Goal: Information Seeking & Learning: Learn about a topic

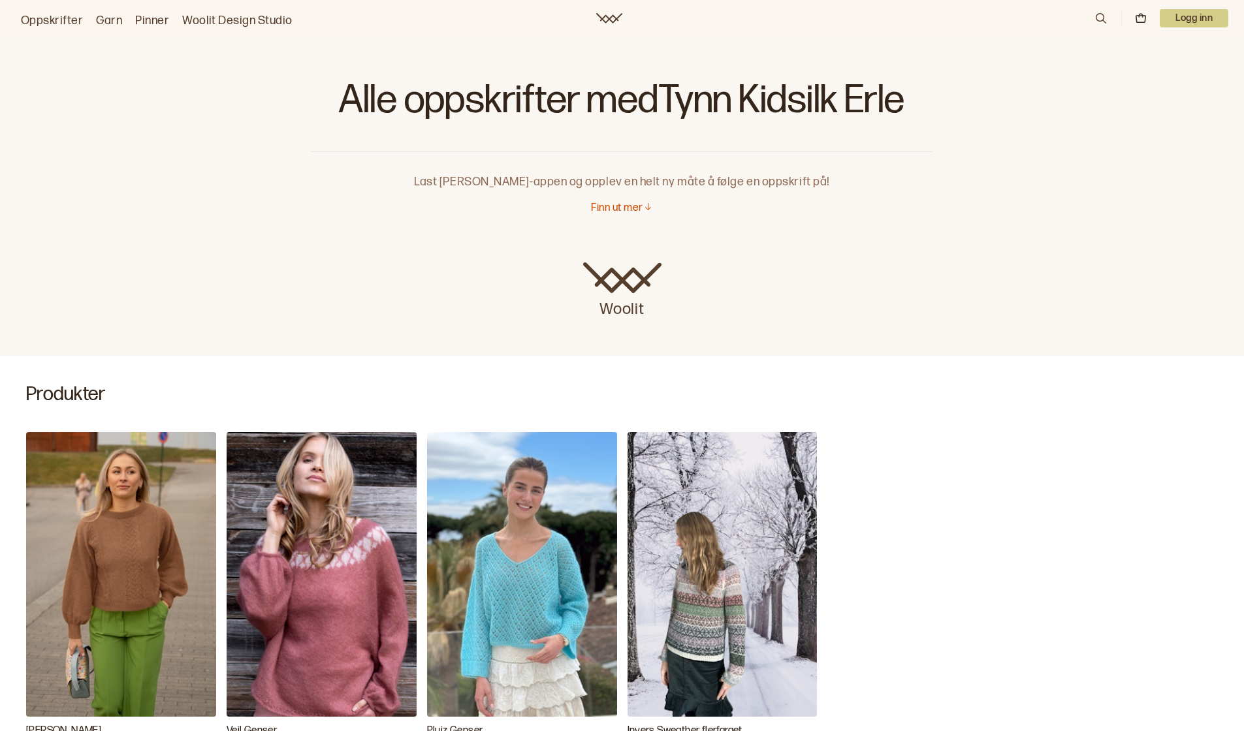
scroll to position [234, 0]
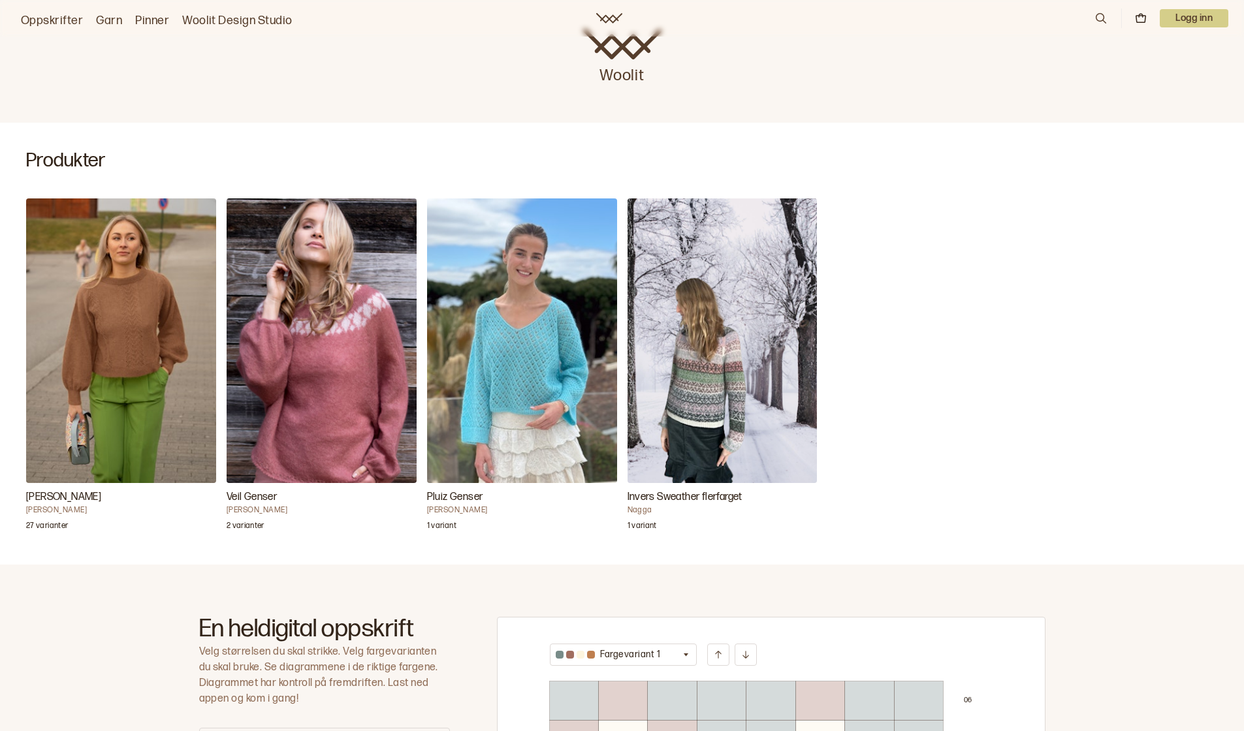
click at [105, 324] on img "Annine genser" at bounding box center [121, 340] width 190 height 285
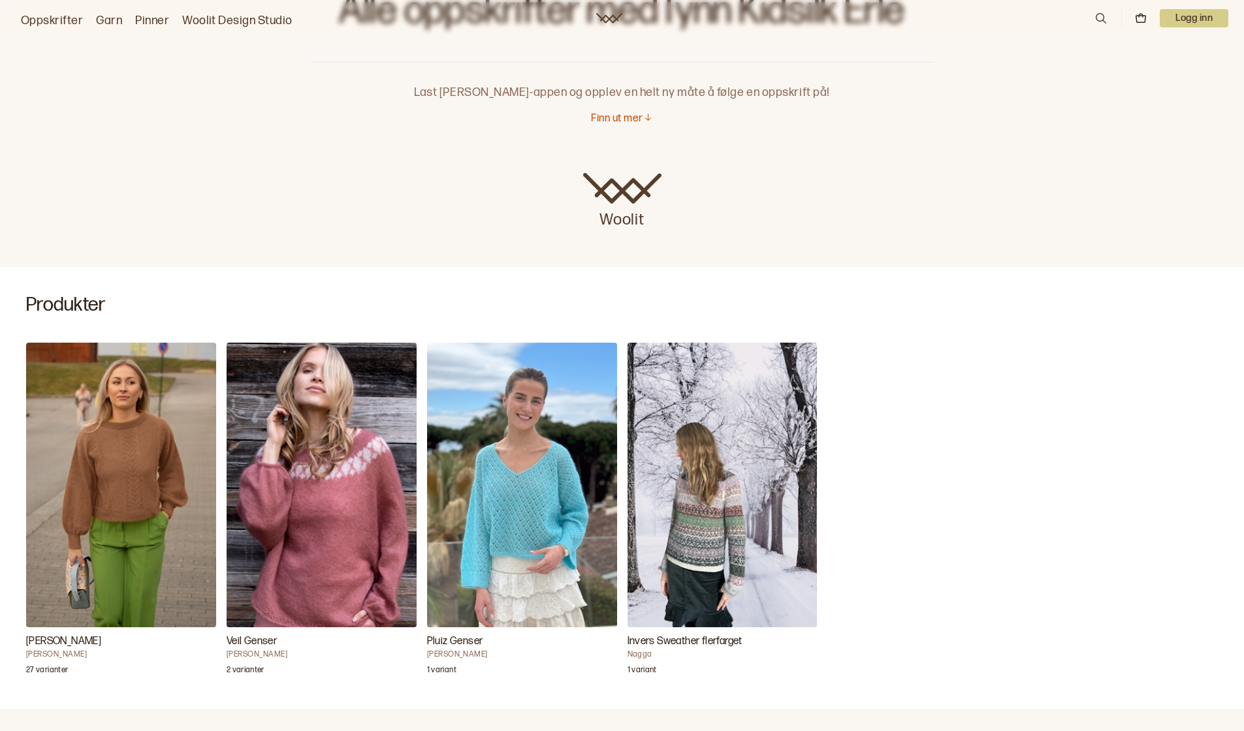
scroll to position [186, 0]
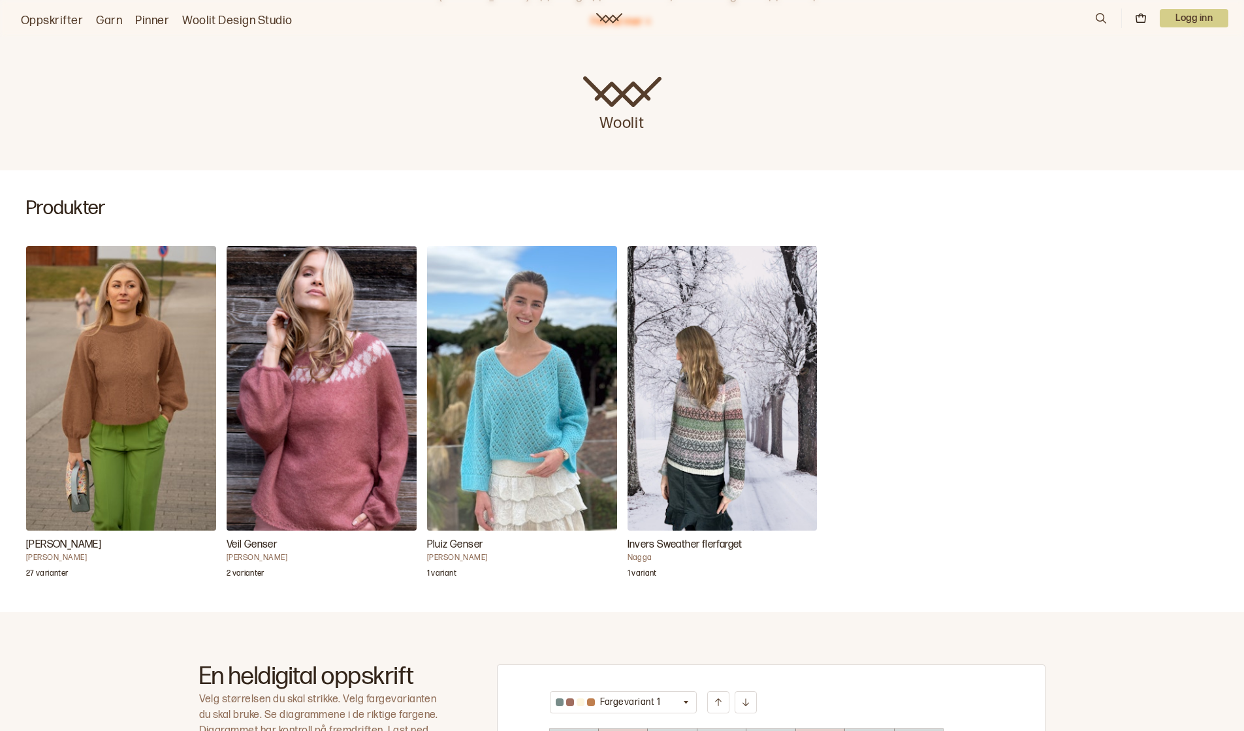
click at [279, 409] on img "Veil Genser" at bounding box center [322, 388] width 190 height 285
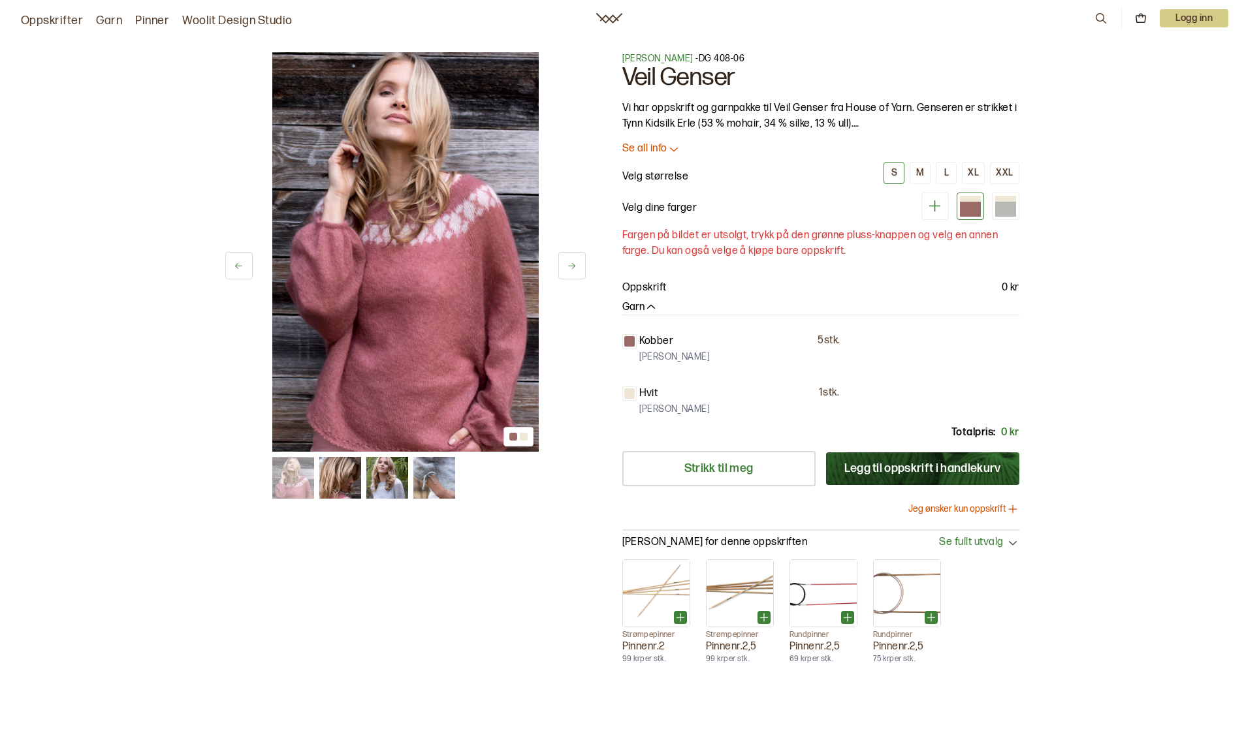
click at [647, 148] on p "Se all info" at bounding box center [644, 149] width 45 height 14
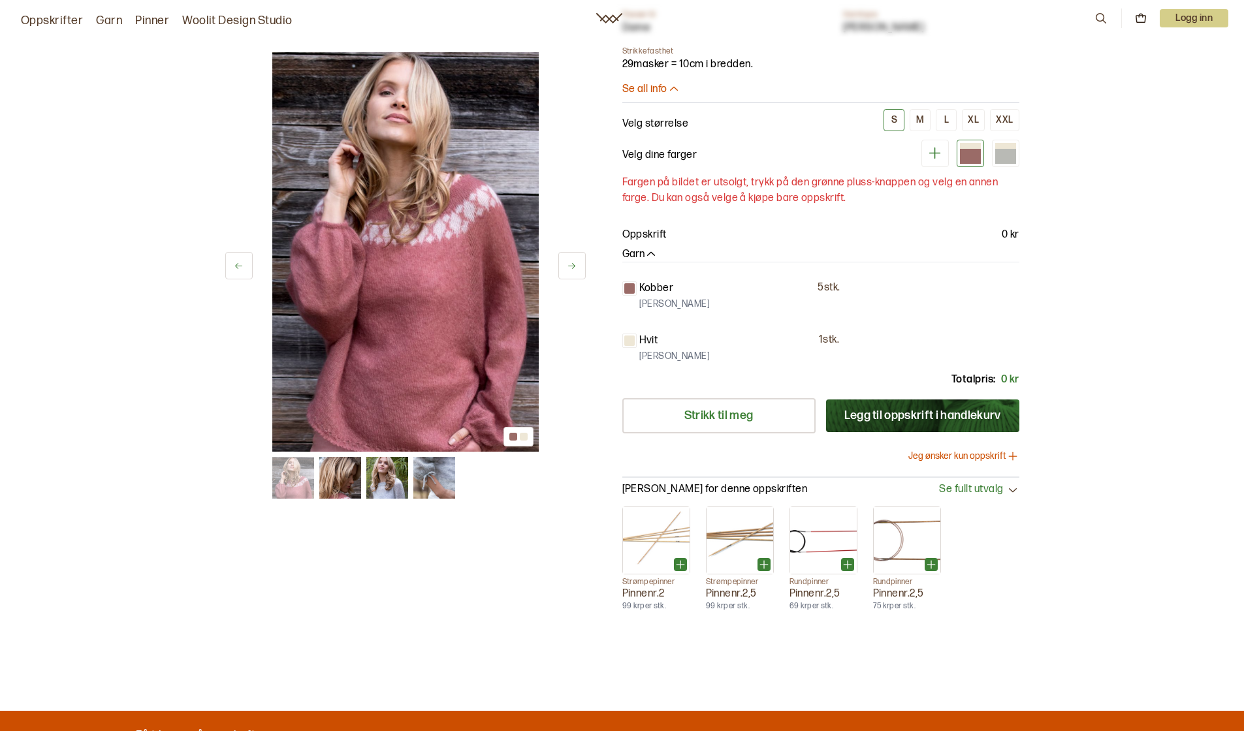
scroll to position [71, 0]
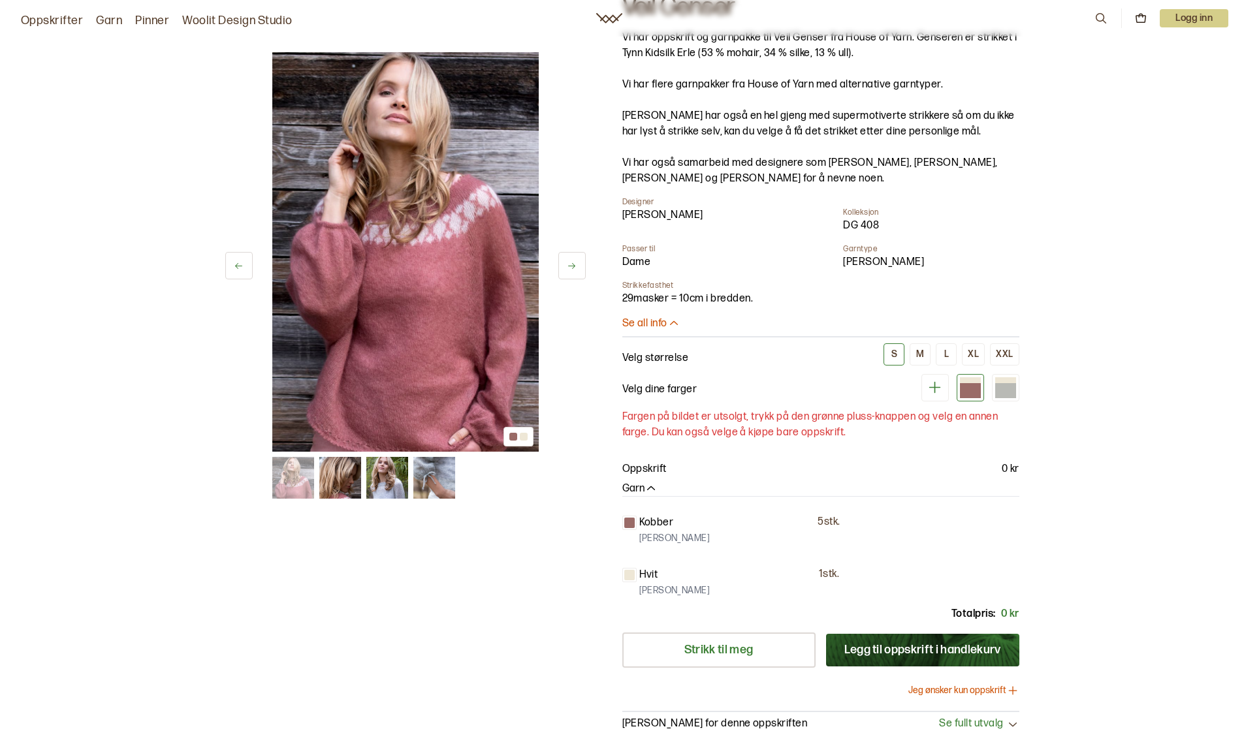
click at [435, 469] on img at bounding box center [434, 478] width 42 height 42
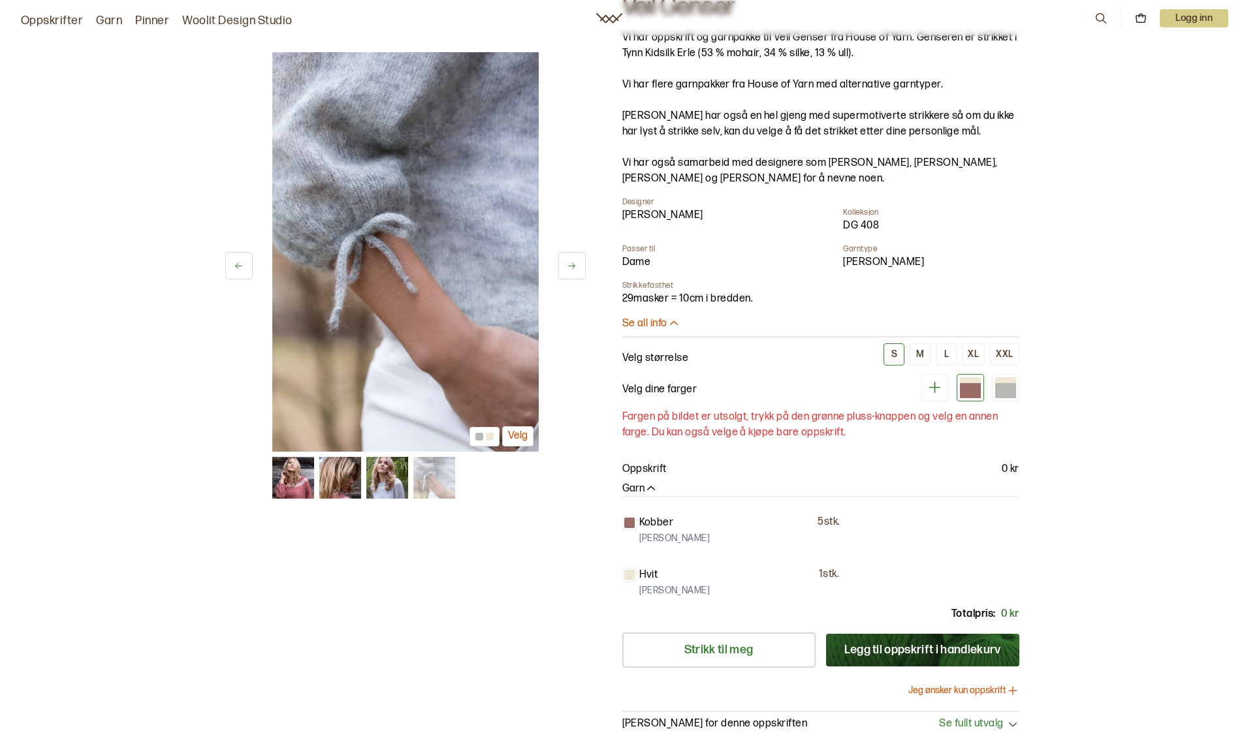
click at [407, 465] on img at bounding box center [387, 478] width 42 height 42
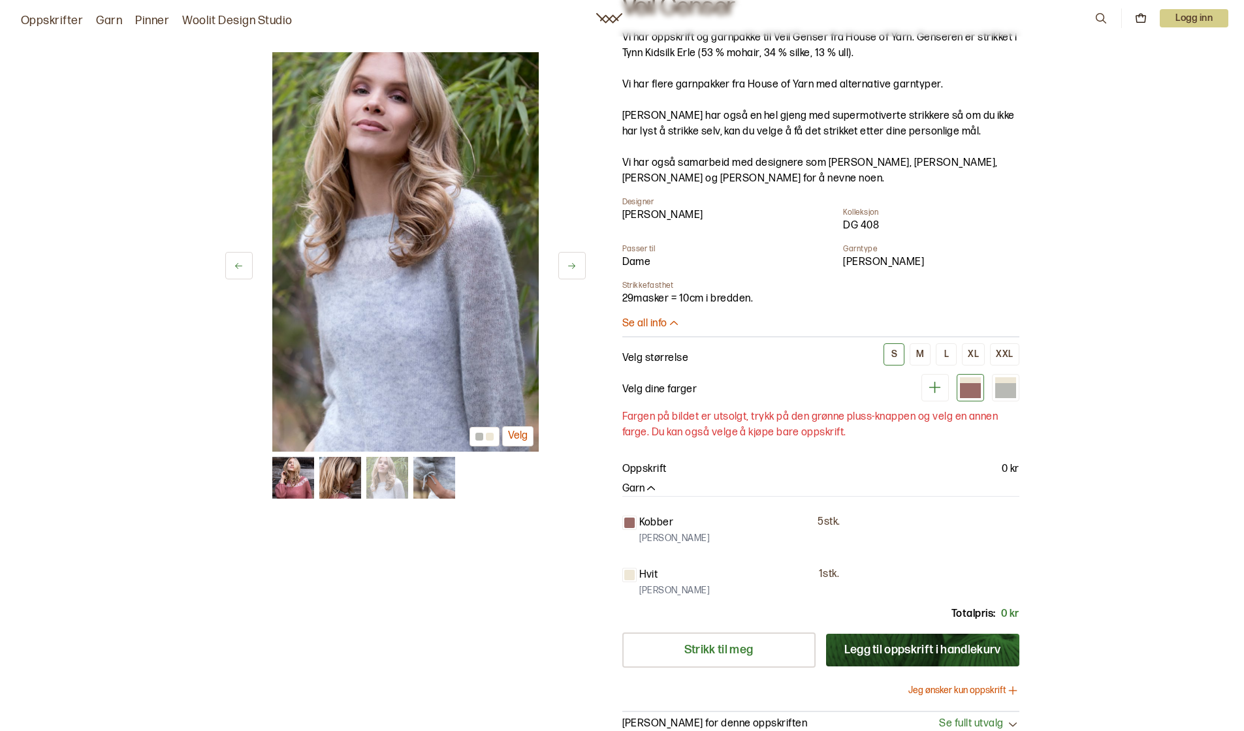
click at [357, 464] on img at bounding box center [340, 478] width 42 height 42
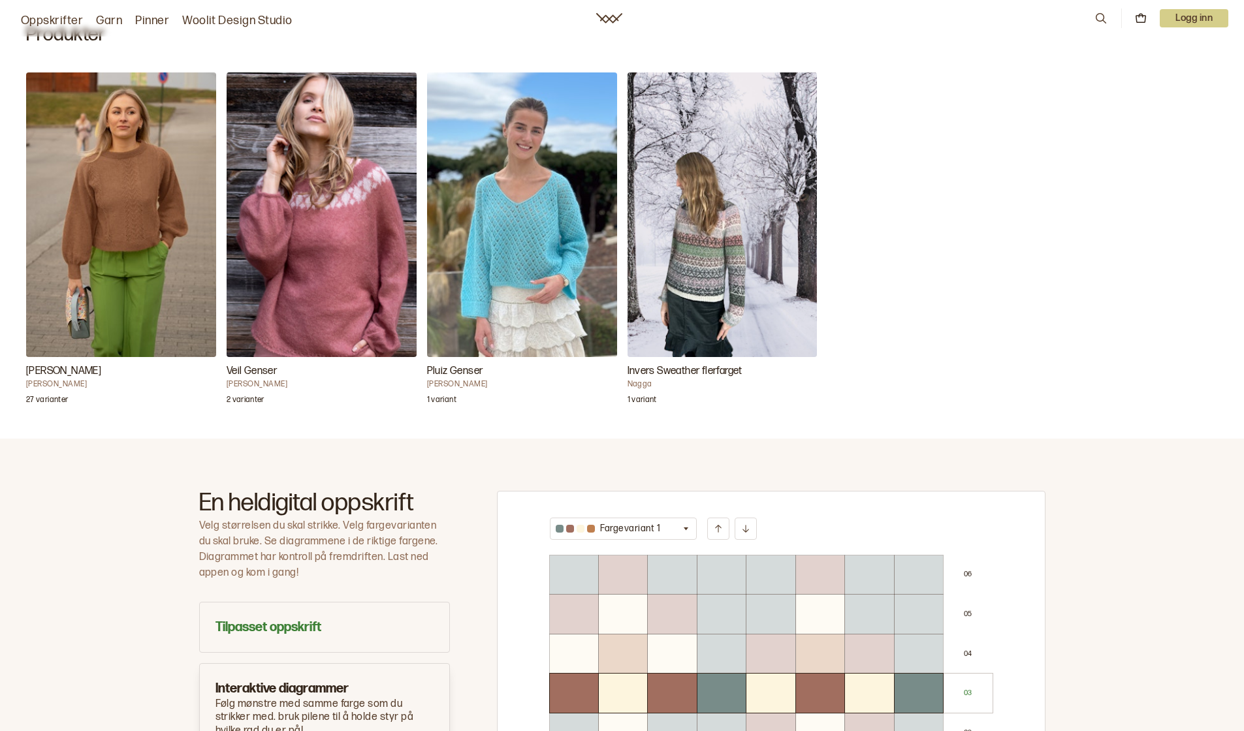
scroll to position [638, 0]
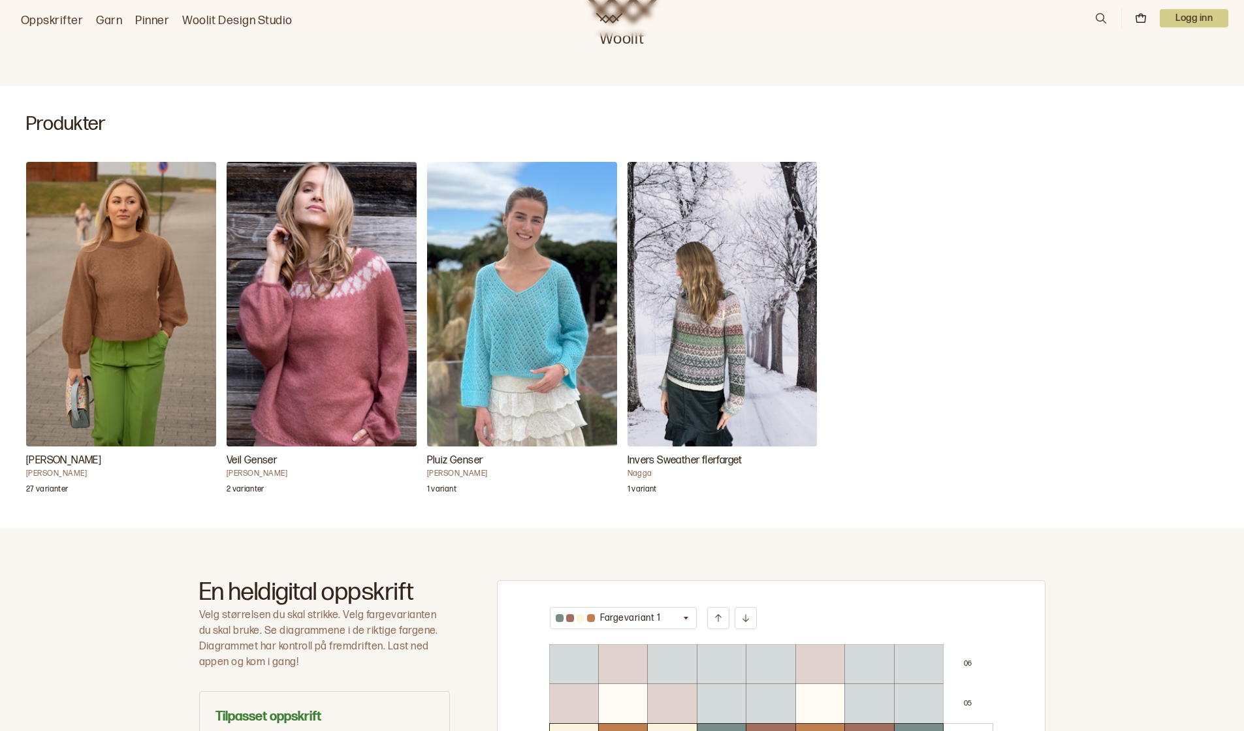
scroll to position [268, 0]
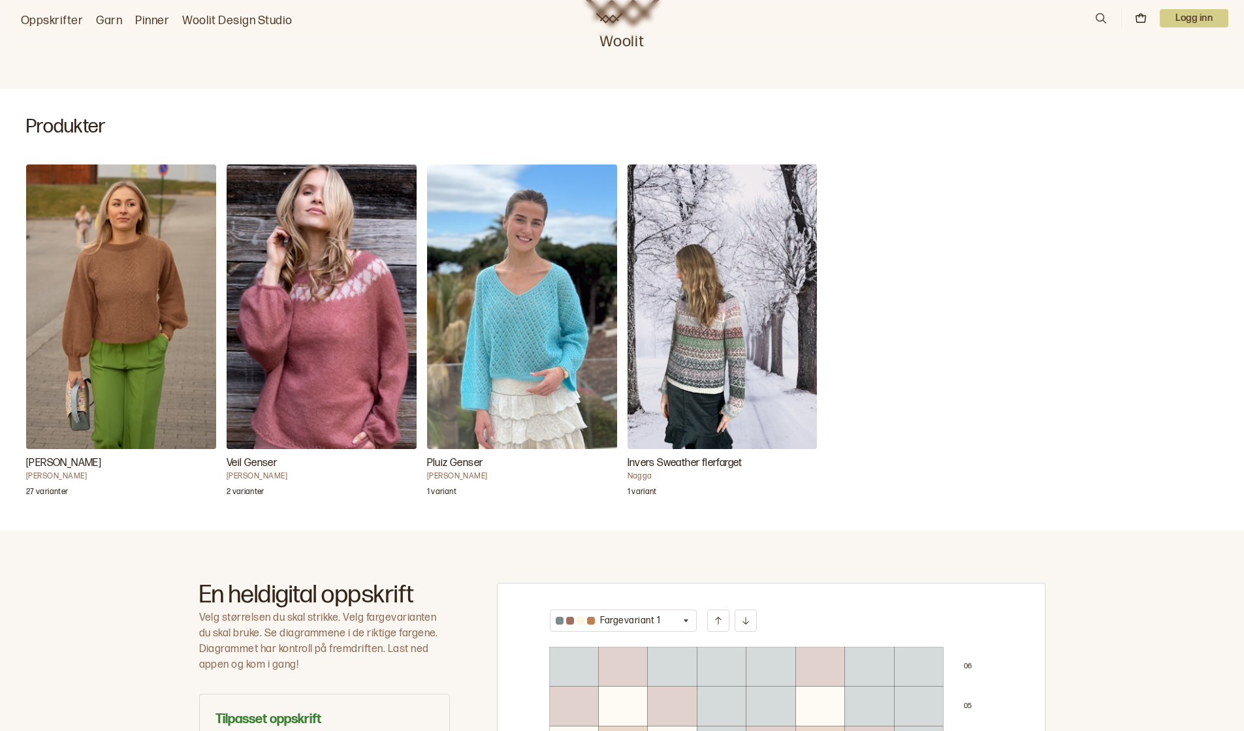
click at [309, 333] on img "Veil Genser" at bounding box center [322, 307] width 190 height 285
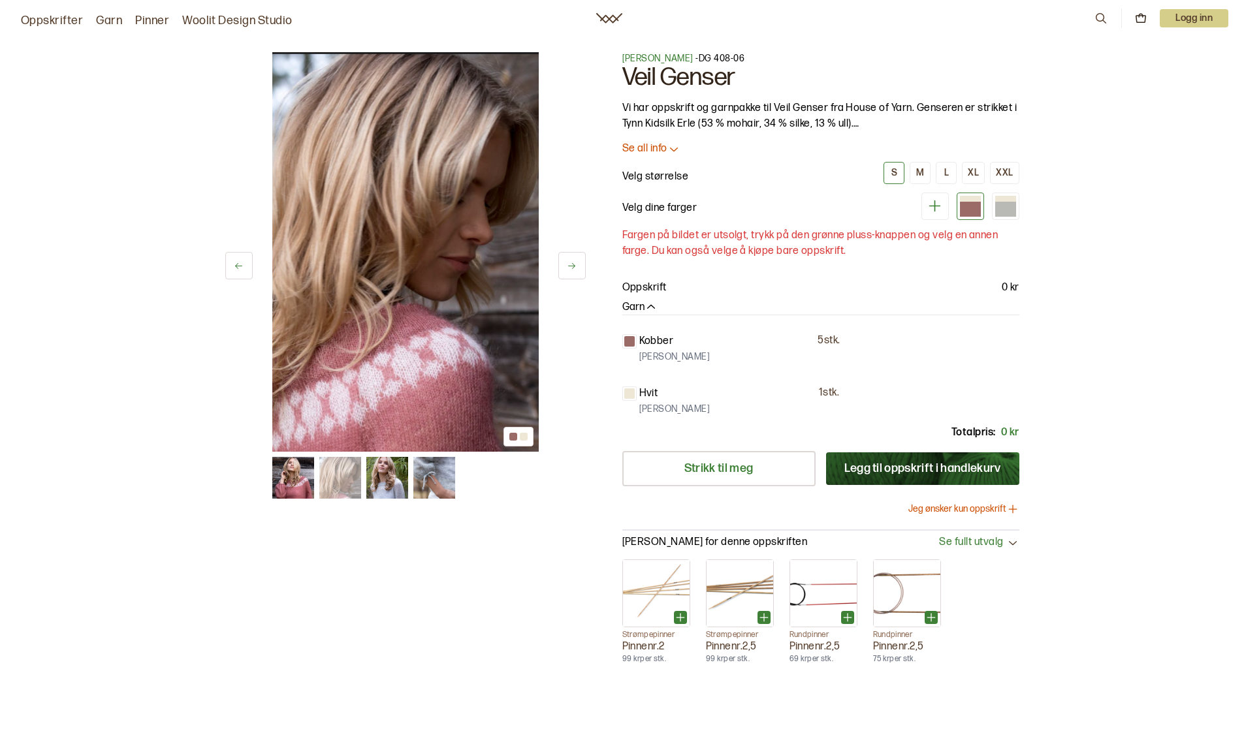
click at [573, 262] on icon at bounding box center [572, 266] width 10 height 10
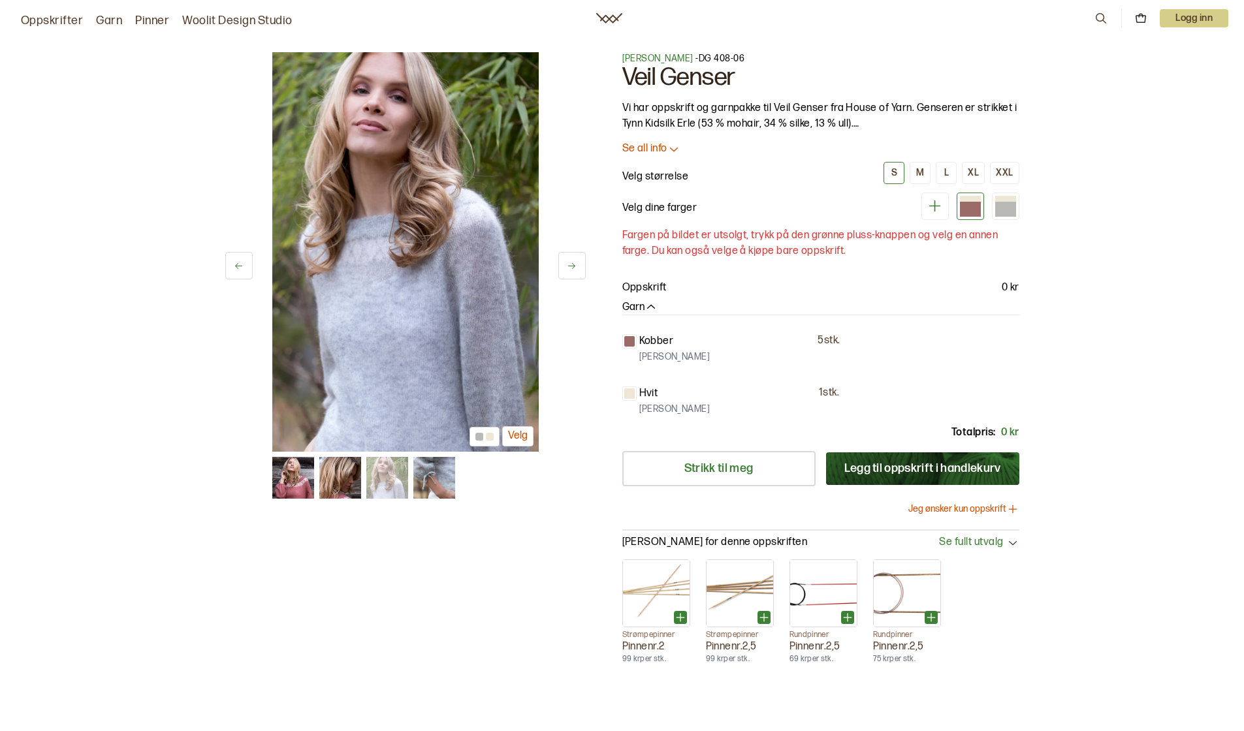
click at [573, 262] on icon at bounding box center [572, 266] width 10 height 10
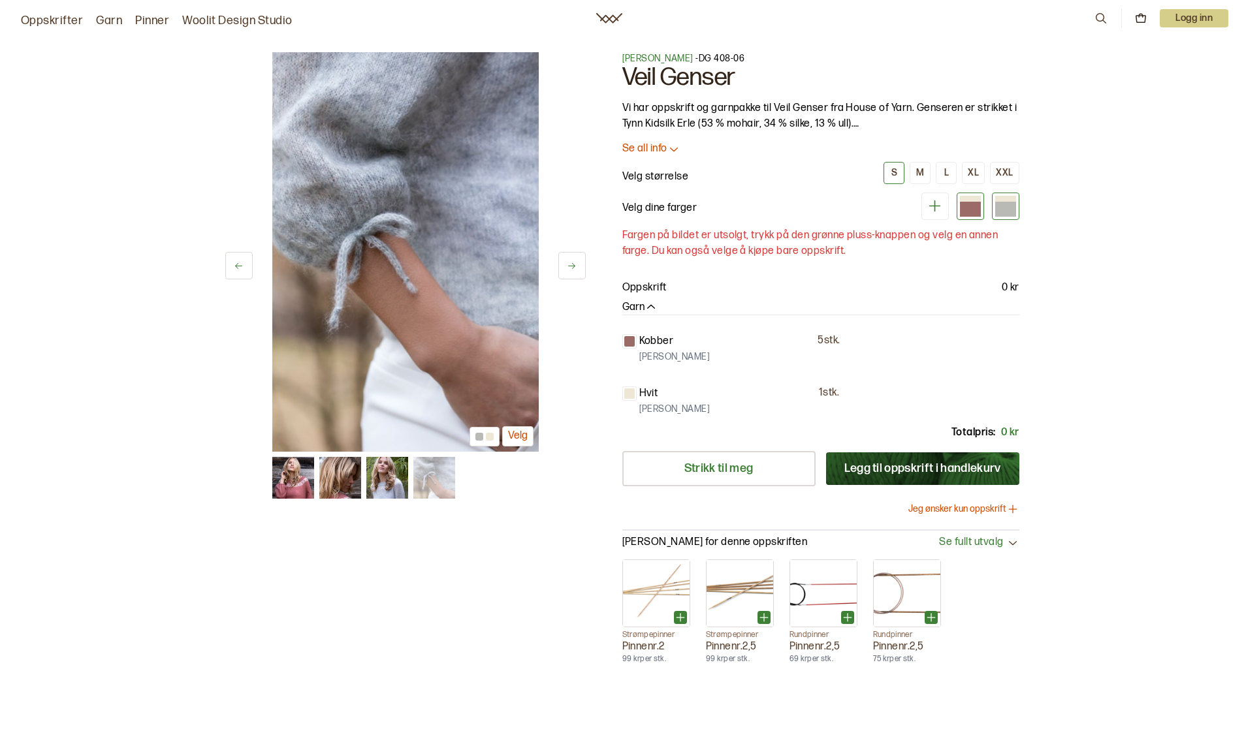
click at [1005, 202] on div at bounding box center [1005, 209] width 21 height 14
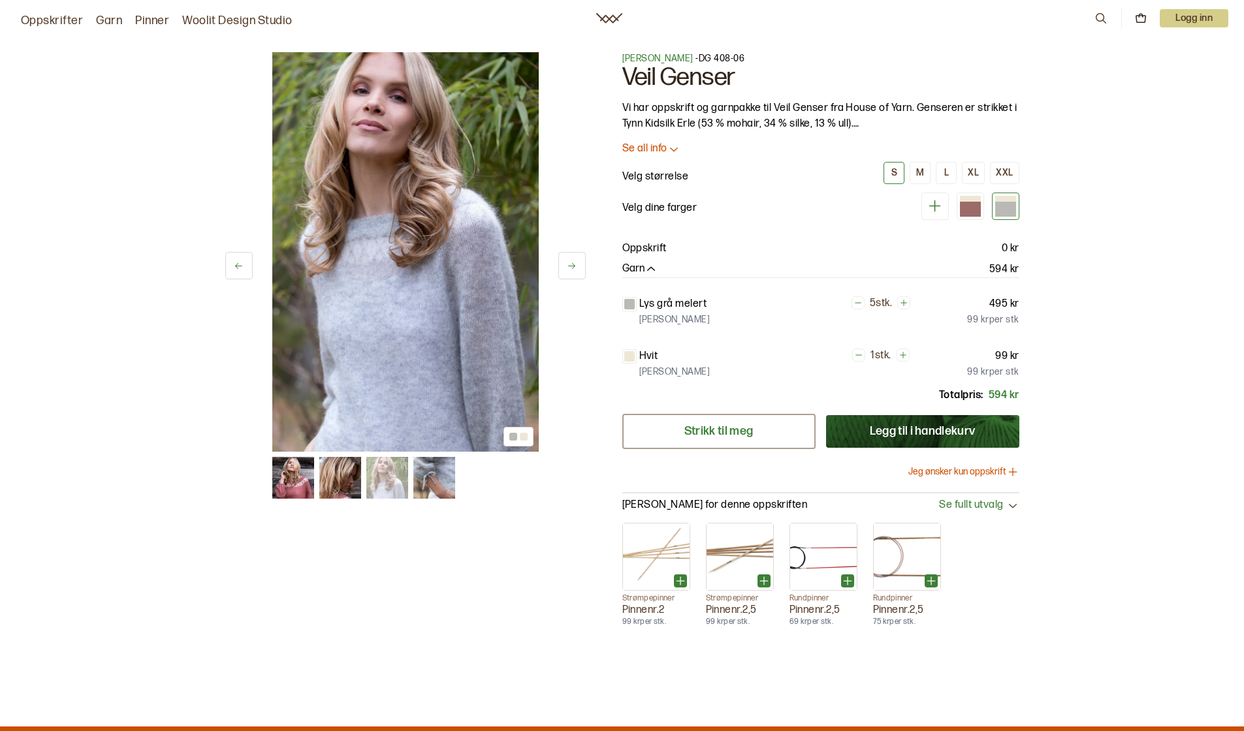
click at [695, 429] on link "Strikk til meg" at bounding box center [718, 431] width 193 height 35
